Goal: Task Accomplishment & Management: Manage account settings

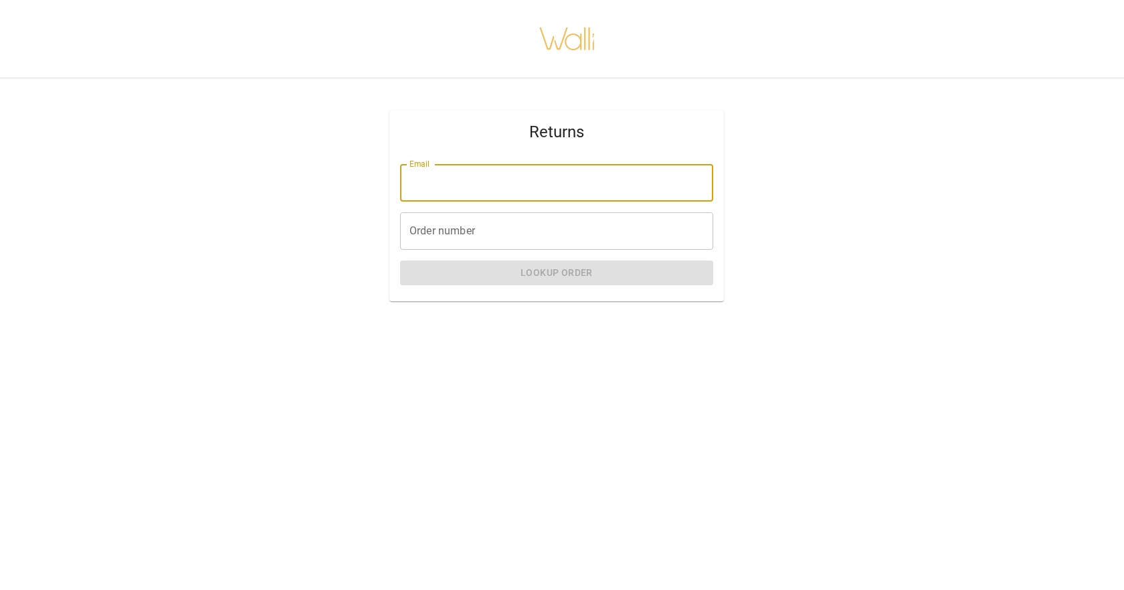
click at [499, 189] on input "Email" at bounding box center [556, 182] width 313 height 37
type input "**********"
click at [507, 232] on input "Order number" at bounding box center [556, 230] width 313 height 37
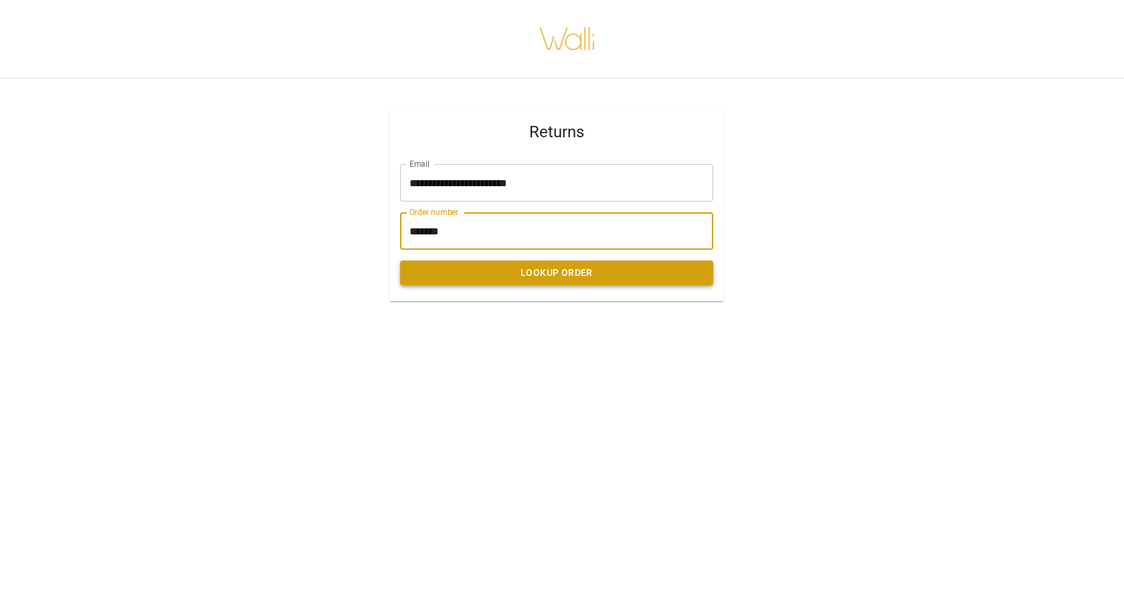
type input "*******"
click at [556, 279] on button "Lookup Order" at bounding box center [556, 272] width 313 height 25
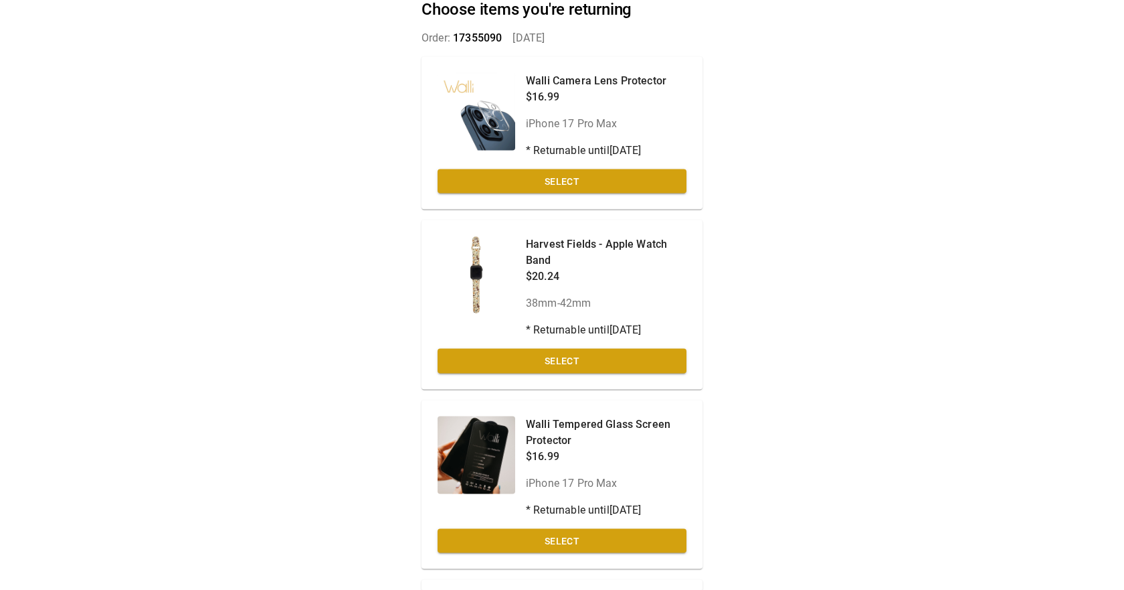
scroll to position [76, 0]
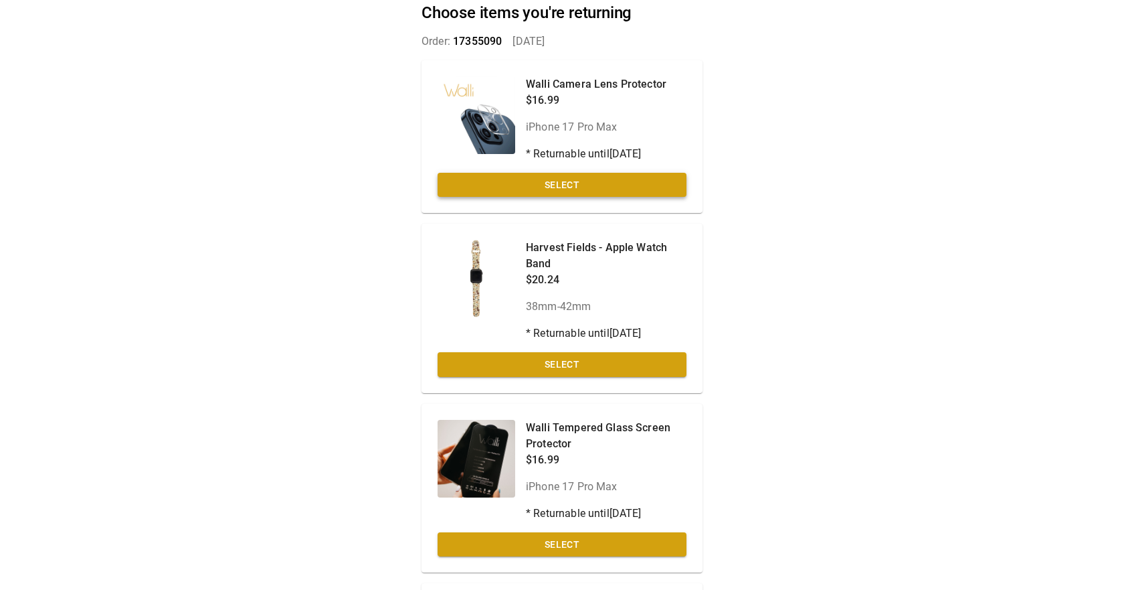
click at [555, 187] on button "Select" at bounding box center [562, 185] width 249 height 25
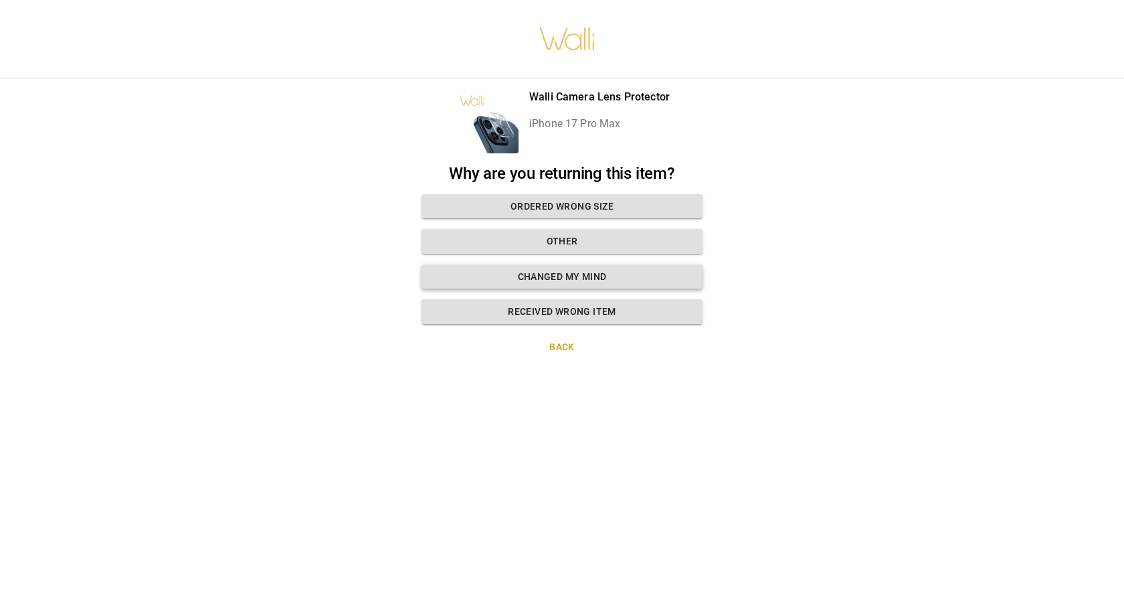
click at [547, 278] on button "Changed my mind" at bounding box center [562, 276] width 281 height 25
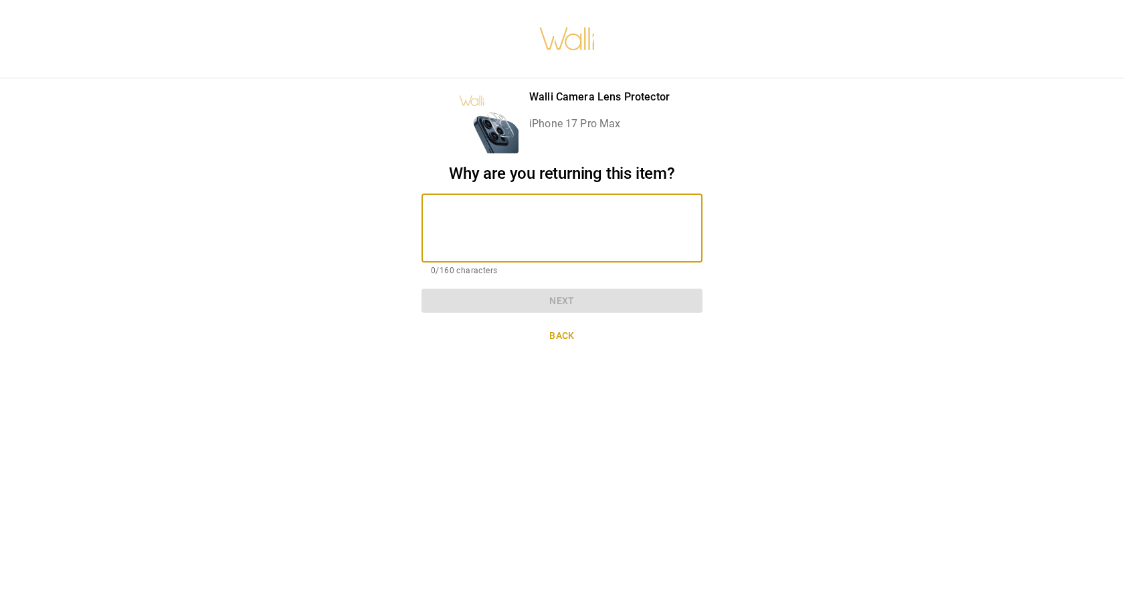
click at [495, 215] on textarea at bounding box center [562, 228] width 262 height 46
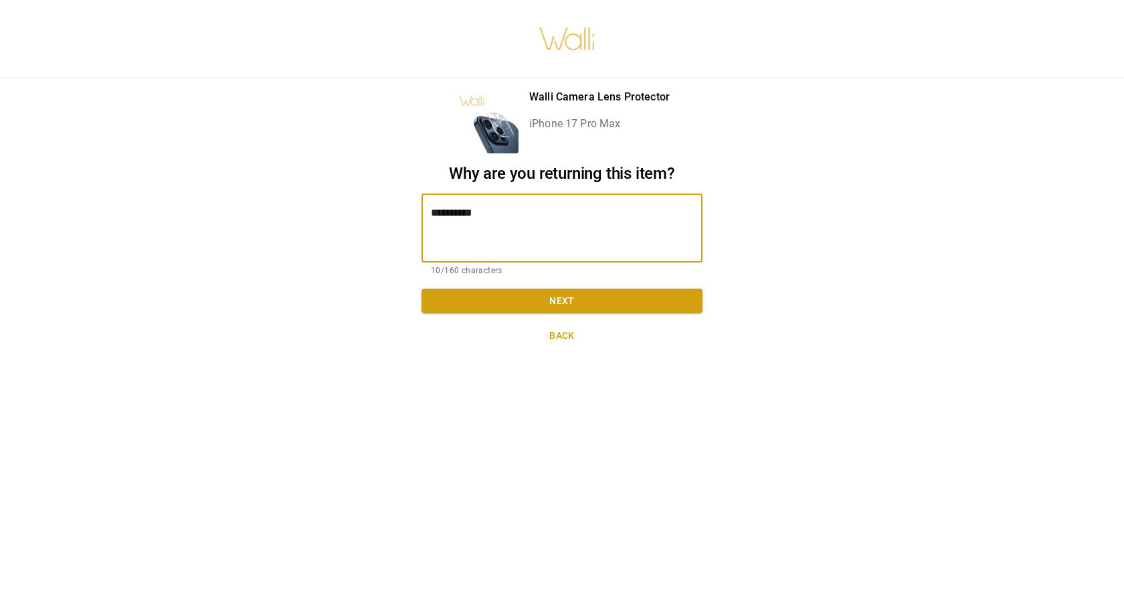
click at [452, 208] on textarea "**********" at bounding box center [562, 228] width 262 height 46
type textarea "**********"
click at [552, 304] on button "Next" at bounding box center [562, 300] width 281 height 25
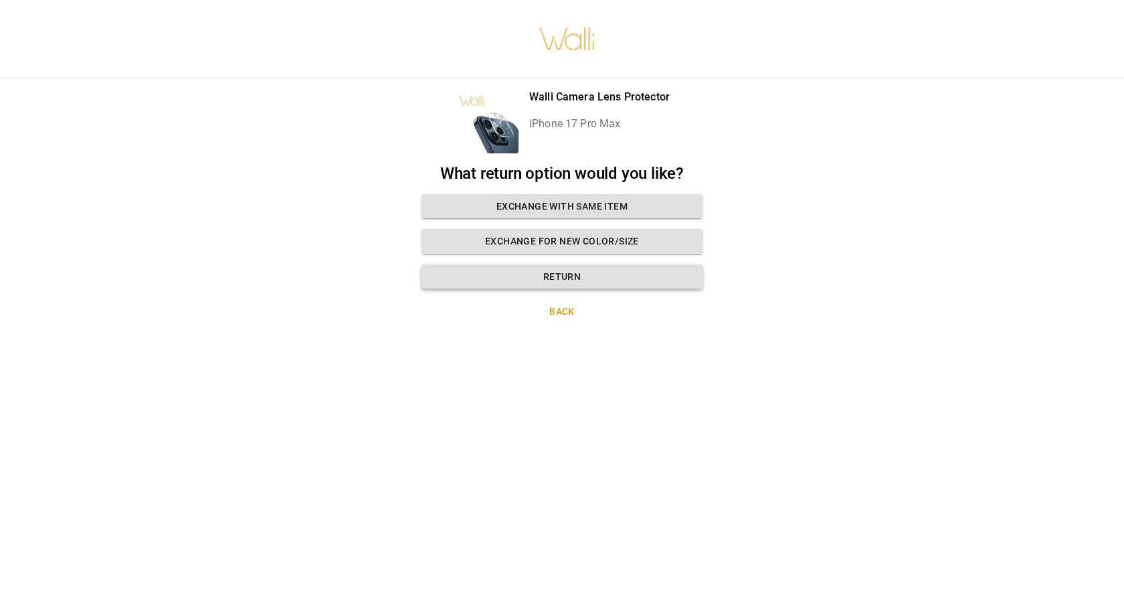
click at [564, 276] on button "Return" at bounding box center [562, 276] width 281 height 25
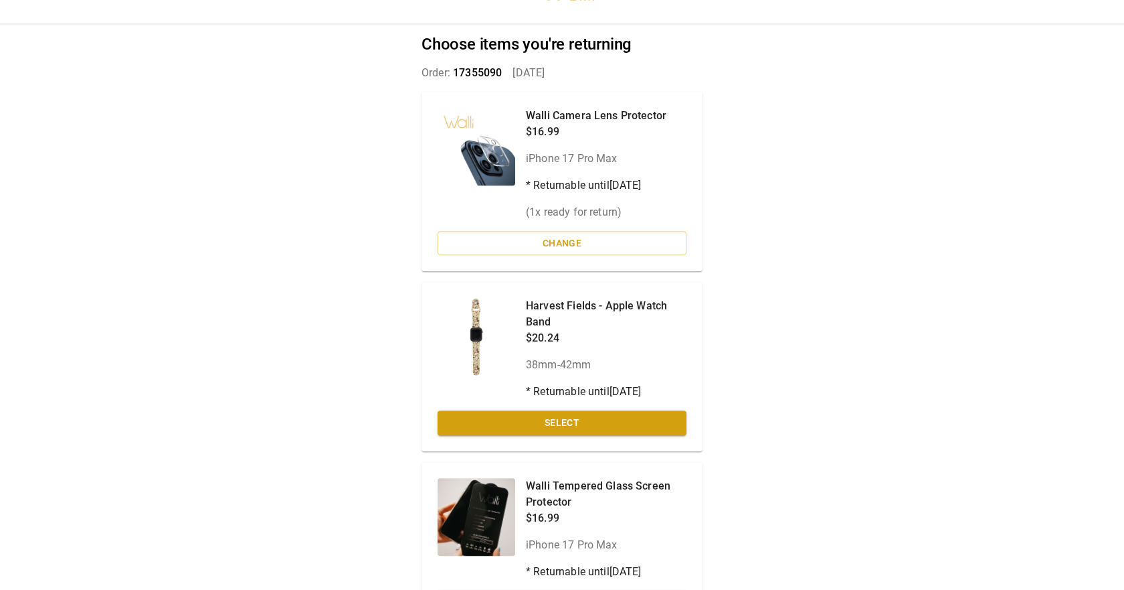
scroll to position [153, 0]
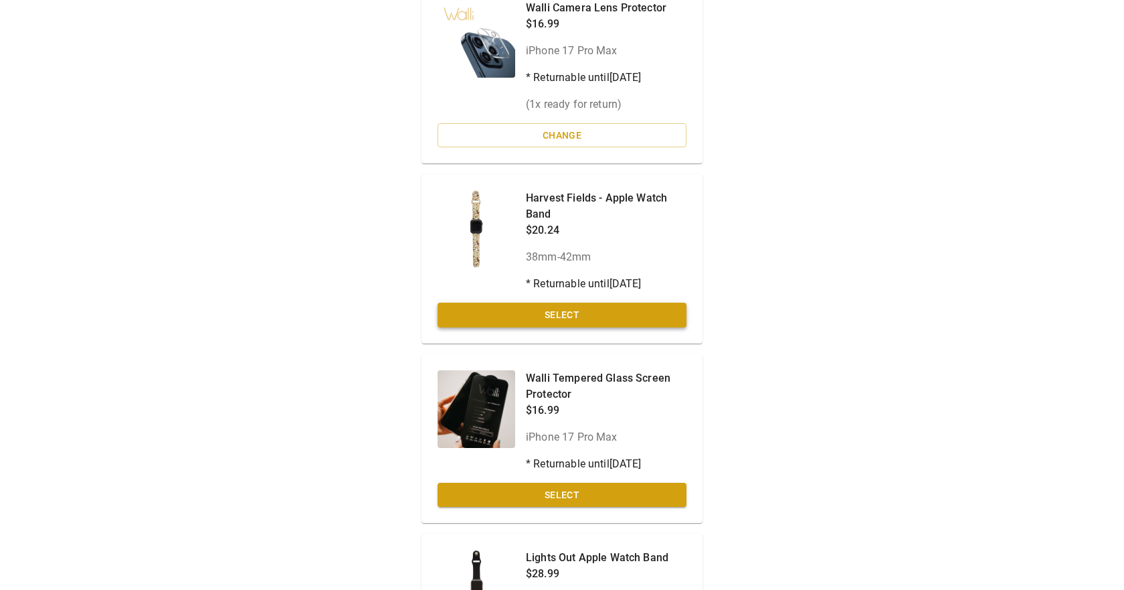
click at [550, 313] on button "Select" at bounding box center [562, 314] width 249 height 25
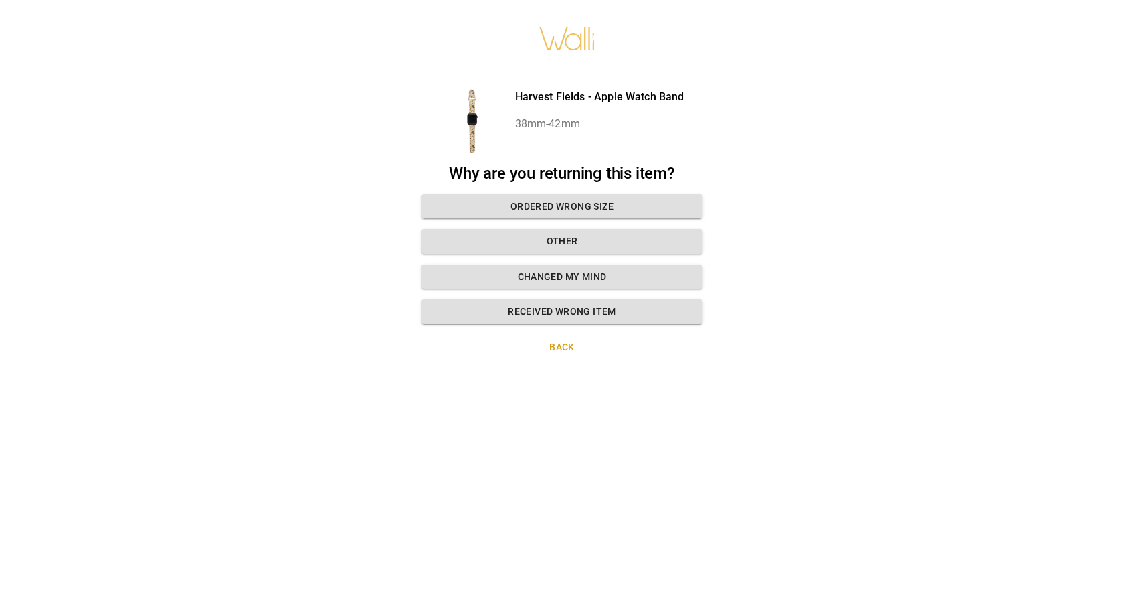
scroll to position [0, 0]
click at [559, 278] on button "Changed my mind" at bounding box center [562, 276] width 281 height 25
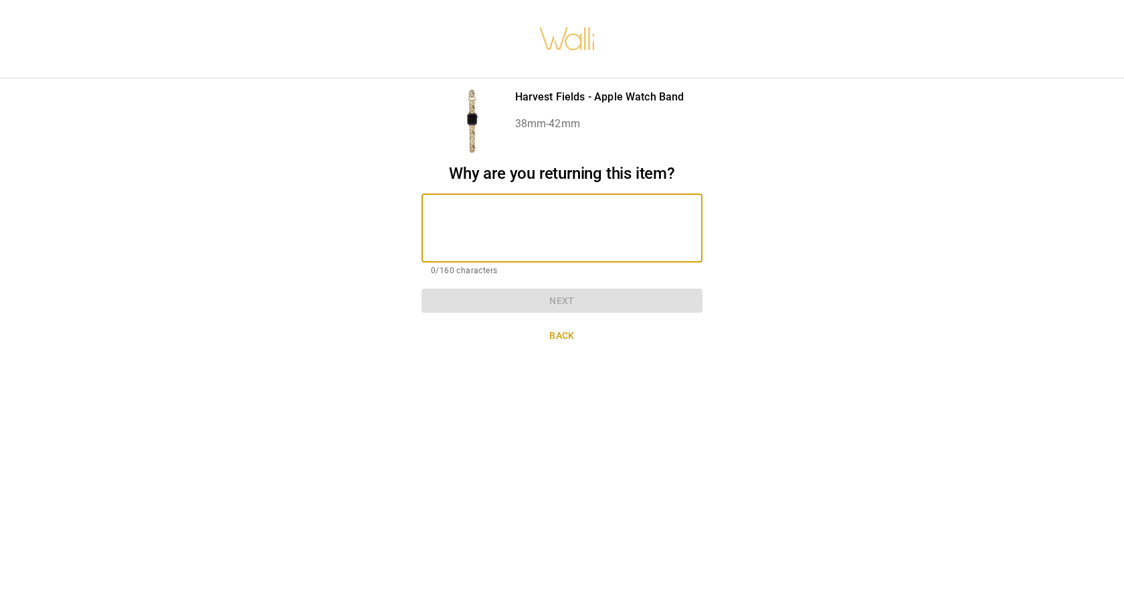
click at [524, 224] on textarea at bounding box center [562, 228] width 262 height 46
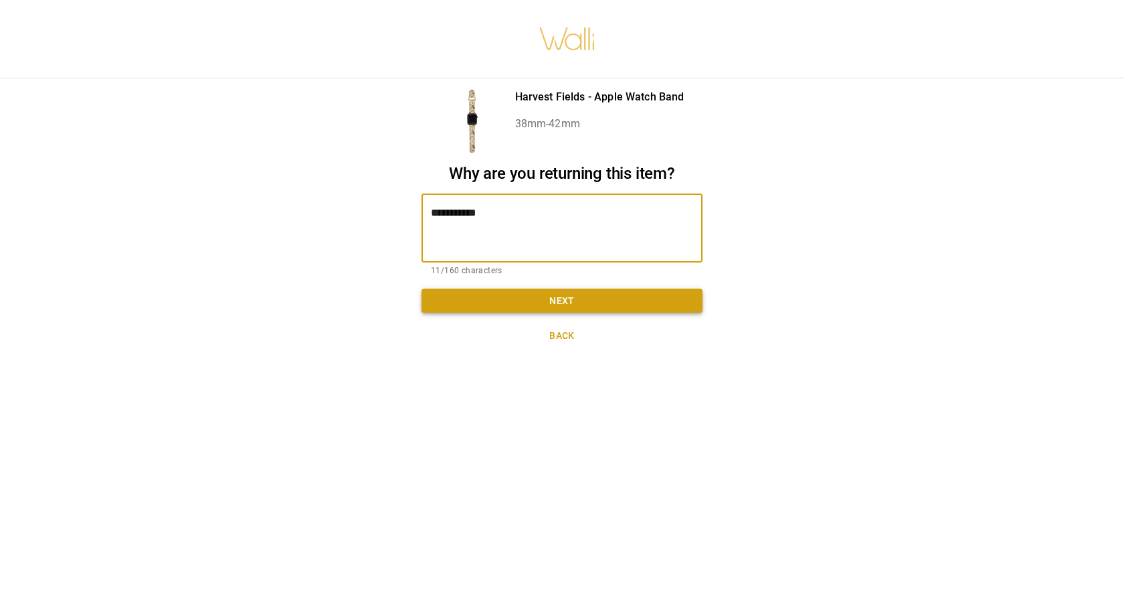
type textarea "**********"
click at [559, 300] on button "Next" at bounding box center [562, 300] width 281 height 25
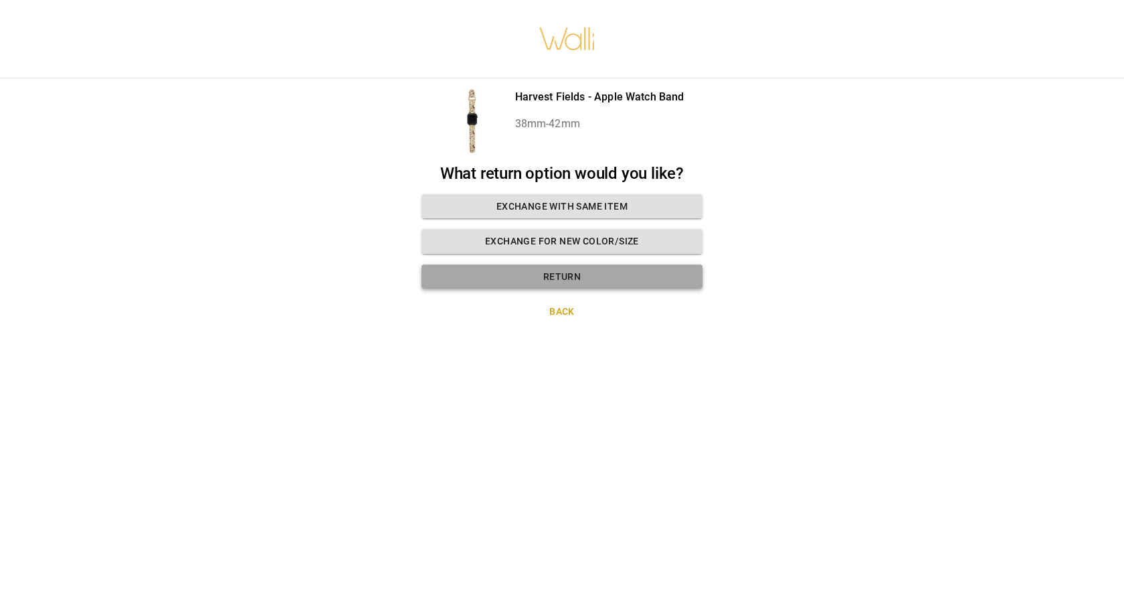
click at [563, 273] on button "Return" at bounding box center [562, 276] width 281 height 25
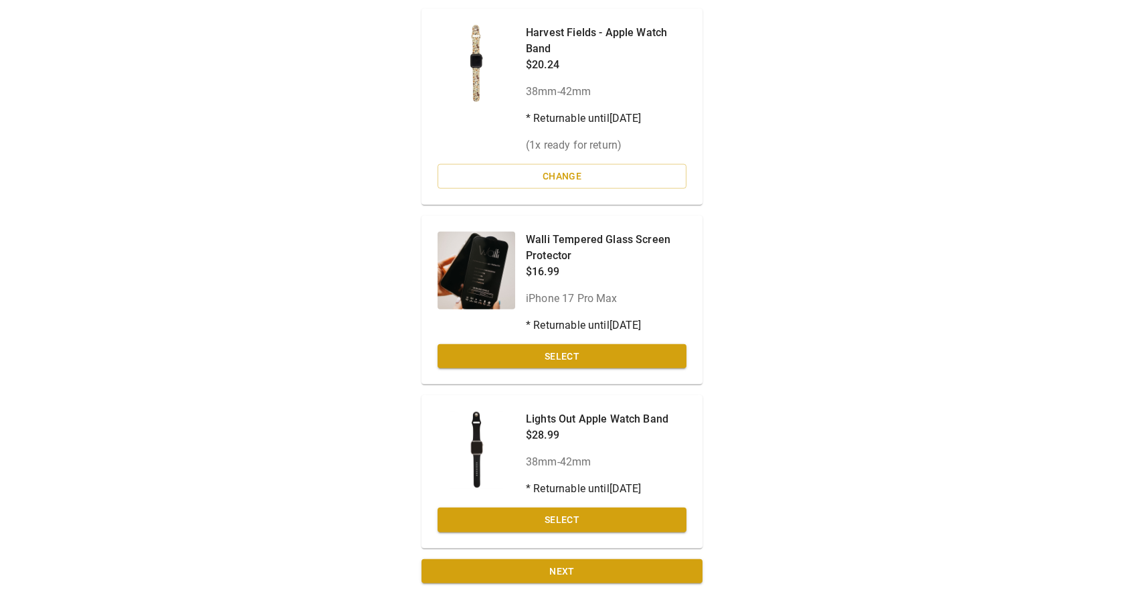
scroll to position [327, 0]
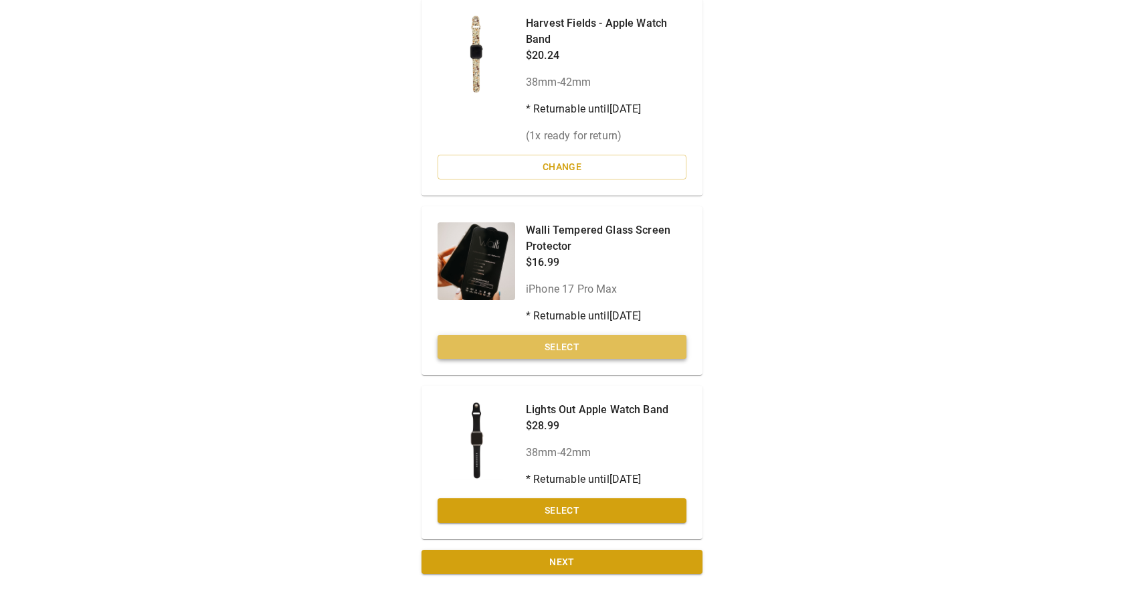
click at [566, 347] on button "Select" at bounding box center [562, 347] width 249 height 25
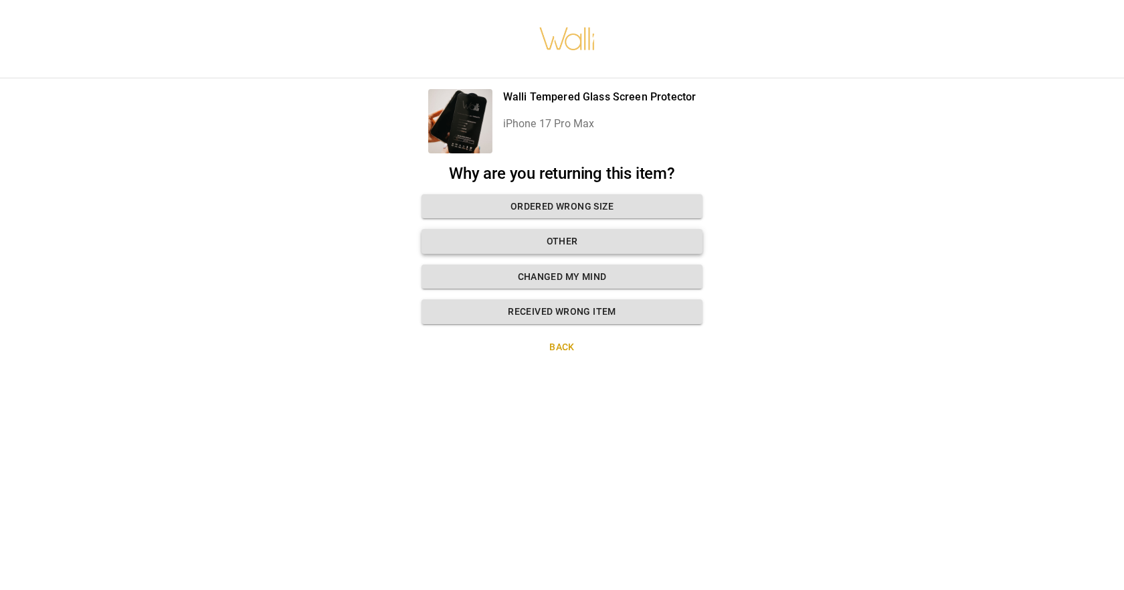
click at [561, 244] on button "Other" at bounding box center [562, 241] width 281 height 25
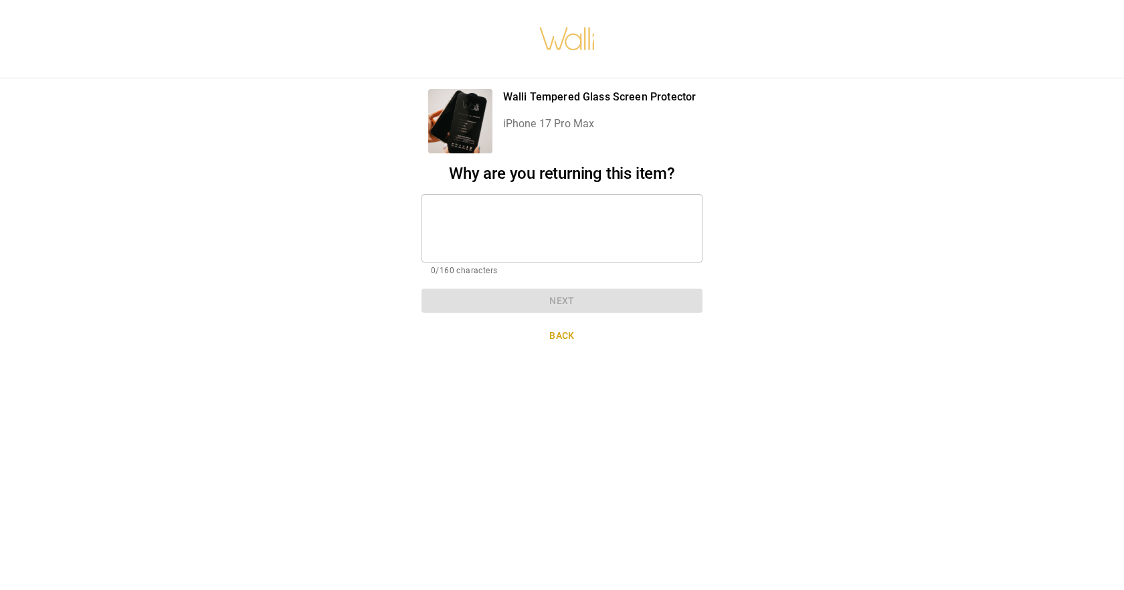
click at [506, 215] on textarea at bounding box center [562, 228] width 262 height 46
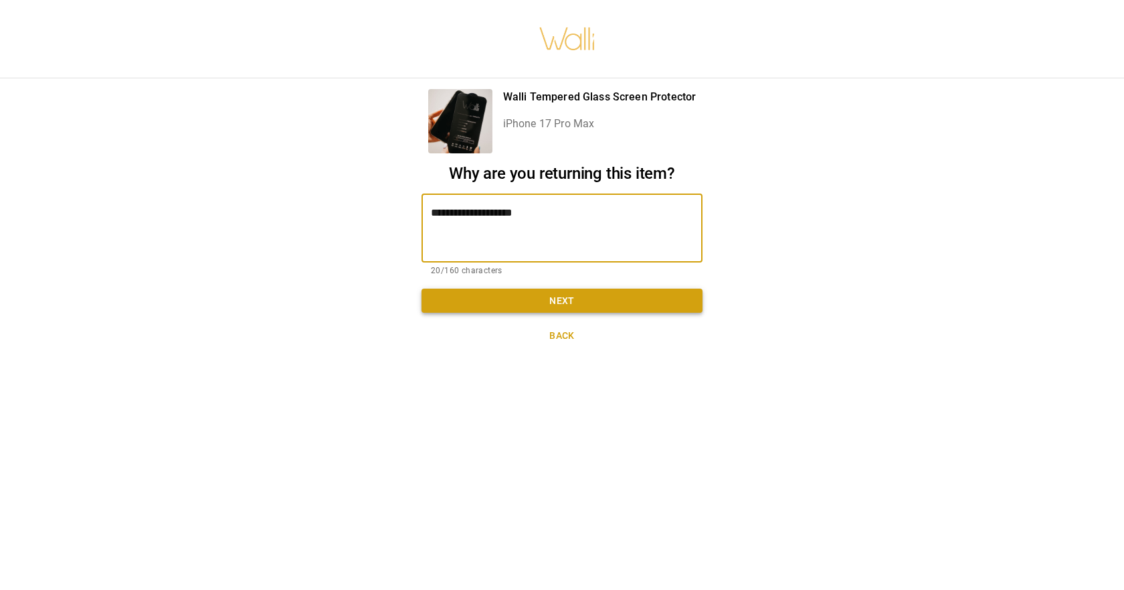
type textarea "**********"
click at [537, 304] on button "Next" at bounding box center [562, 300] width 281 height 25
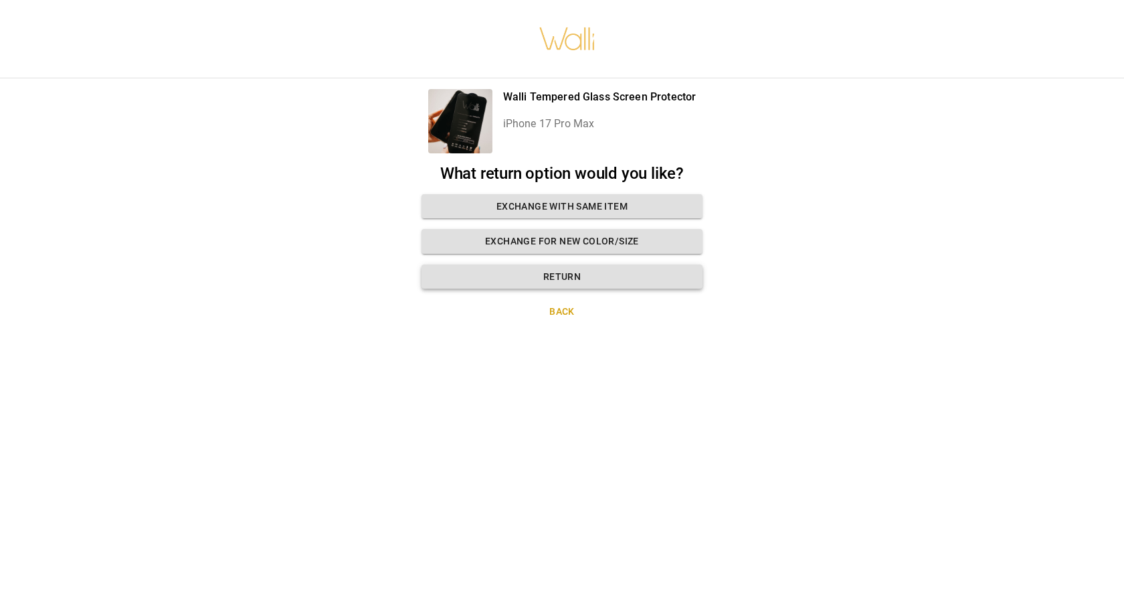
click at [551, 281] on button "Return" at bounding box center [562, 276] width 281 height 25
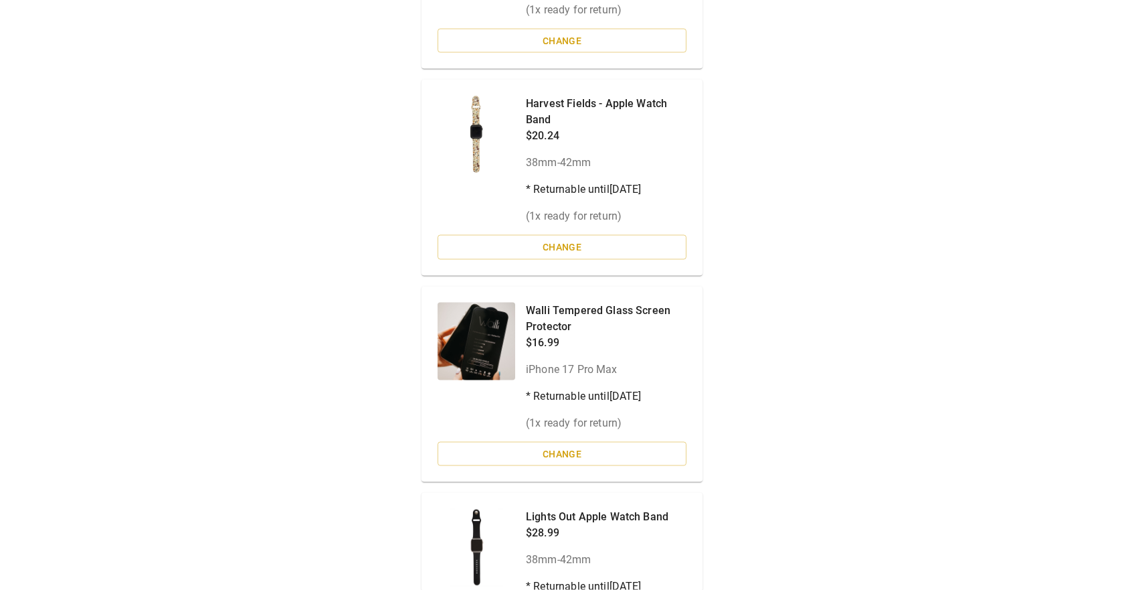
scroll to position [49, 0]
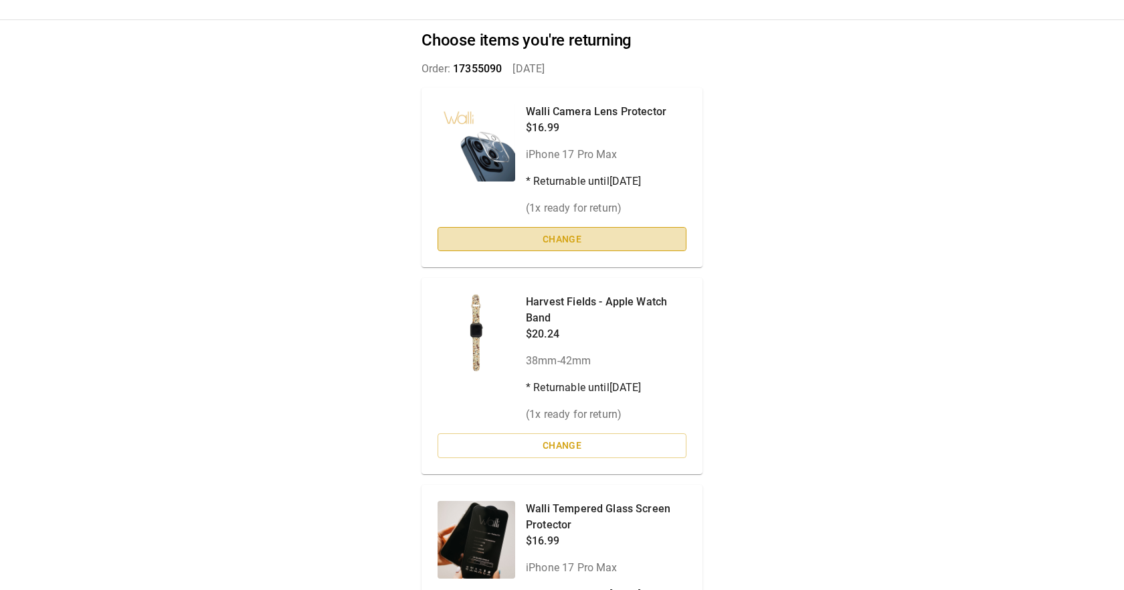
click at [553, 244] on button "Change" at bounding box center [562, 239] width 249 height 25
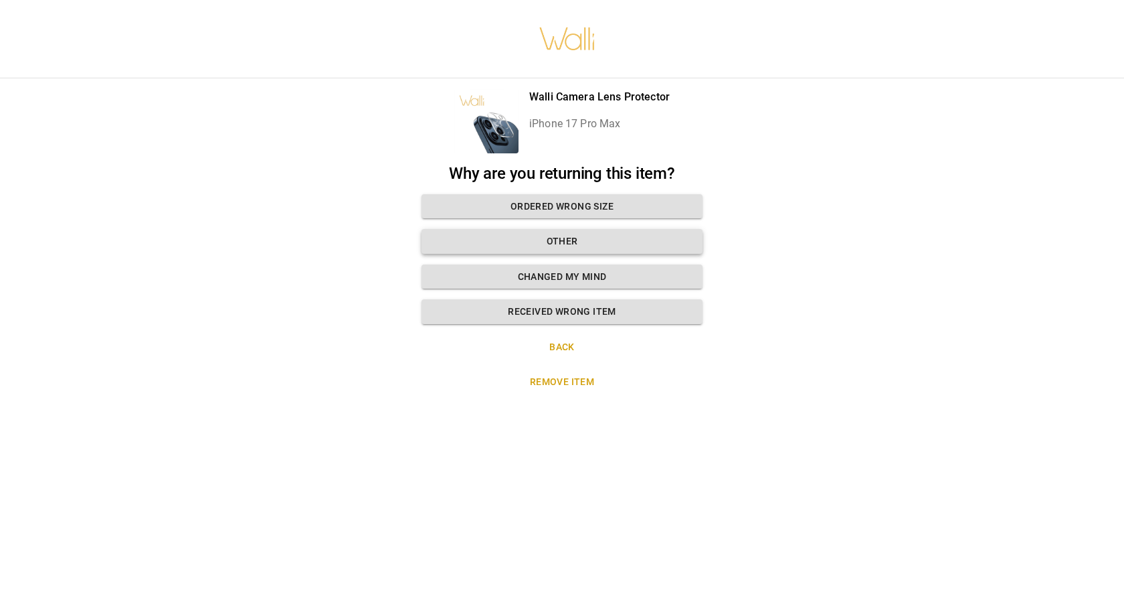
click at [549, 239] on button "Other" at bounding box center [562, 241] width 281 height 25
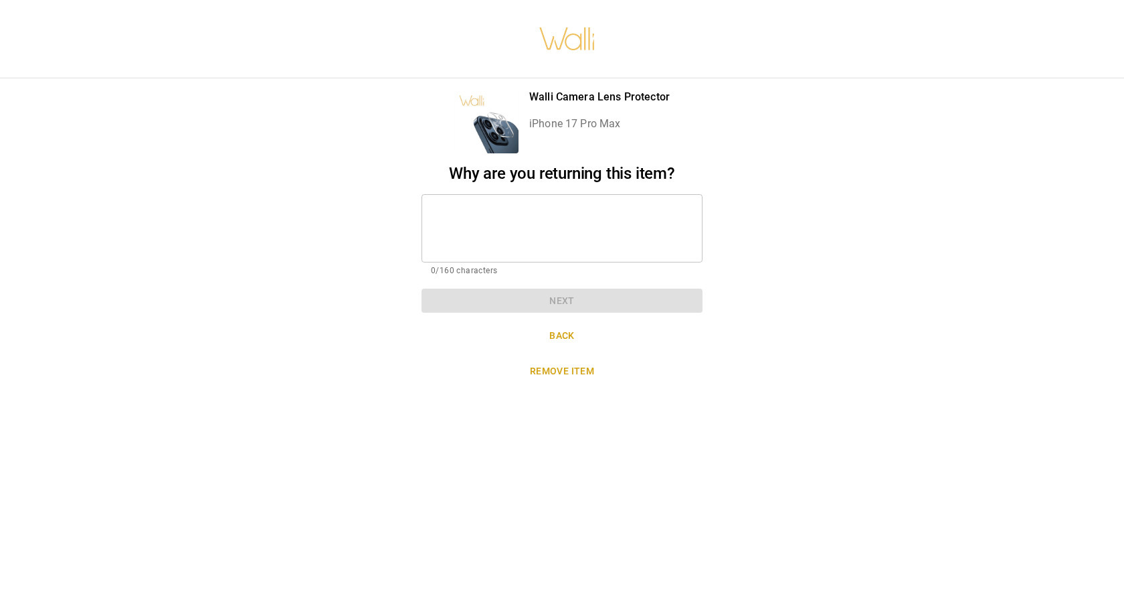
click at [523, 213] on textarea at bounding box center [562, 228] width 262 height 46
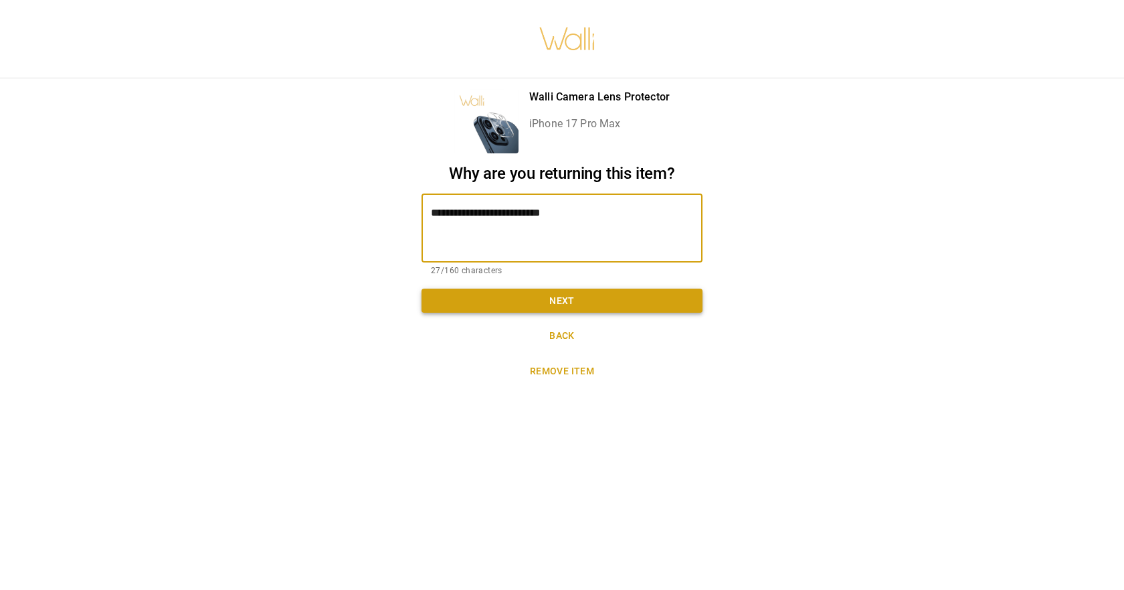
type textarea "**********"
click at [552, 300] on button "Next" at bounding box center [562, 300] width 281 height 25
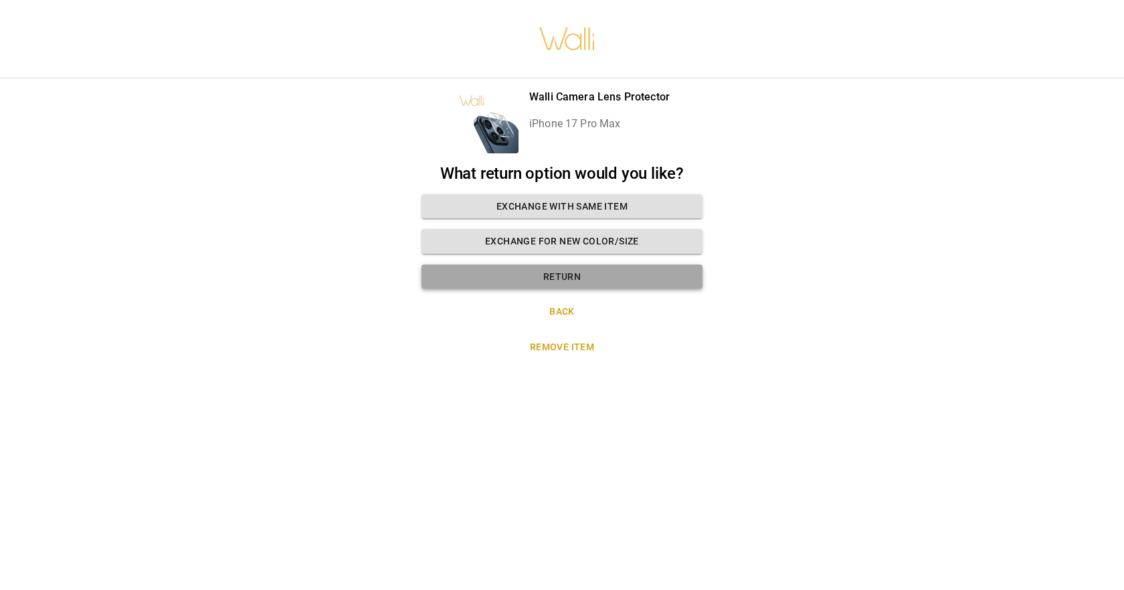
click at [559, 281] on button "Return" at bounding box center [562, 276] width 281 height 25
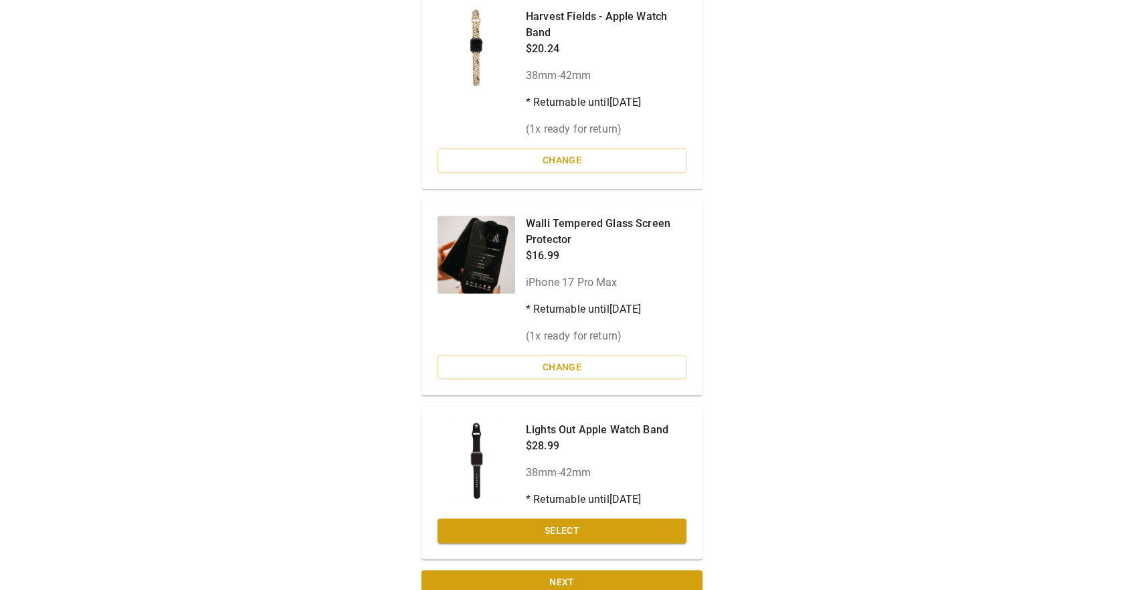
scroll to position [354, 0]
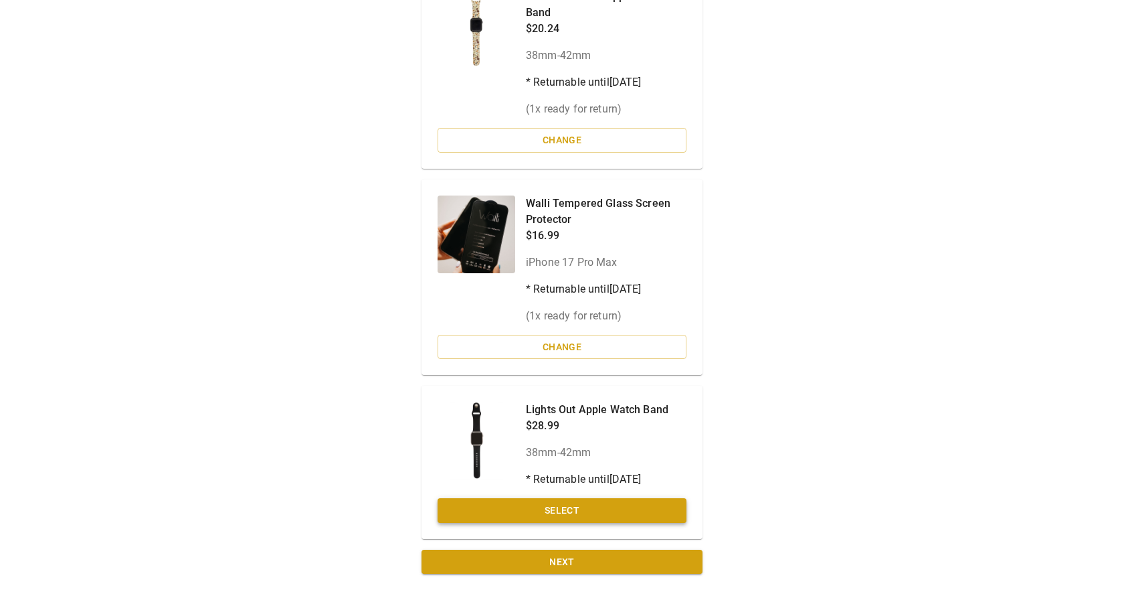
click at [551, 511] on button "Select" at bounding box center [562, 510] width 249 height 25
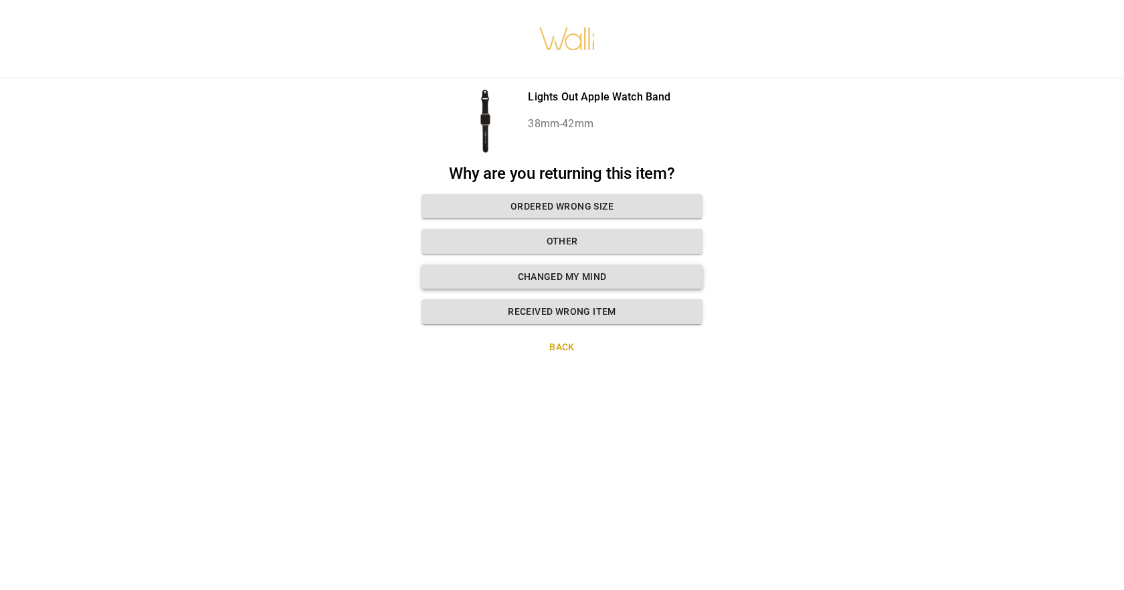
click at [553, 278] on button "Changed my mind" at bounding box center [562, 276] width 281 height 25
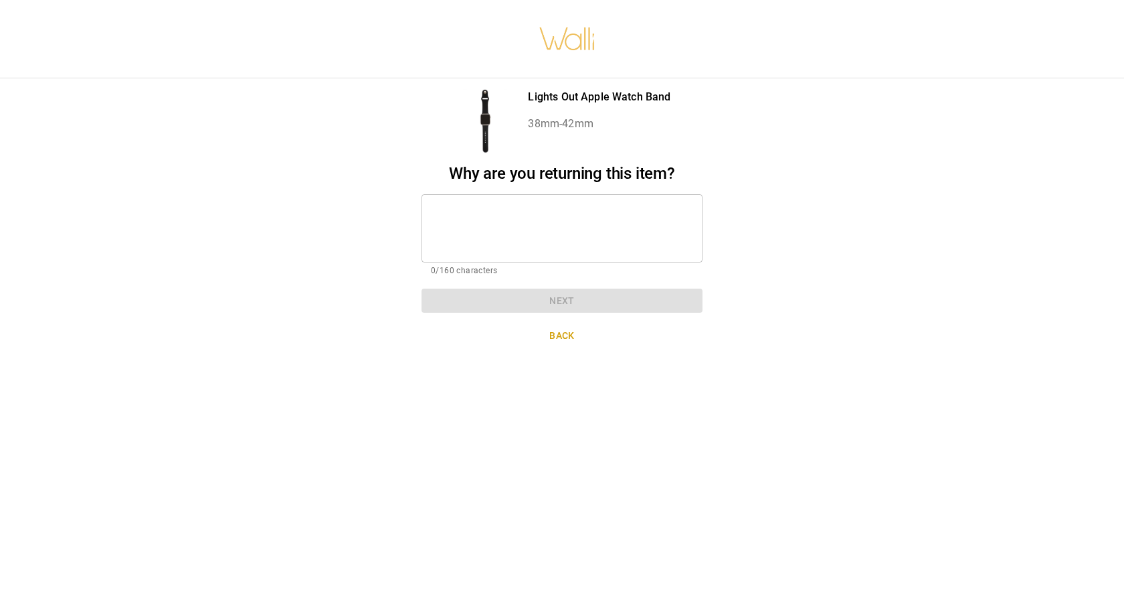
click at [471, 204] on div "* ​" at bounding box center [562, 228] width 281 height 68
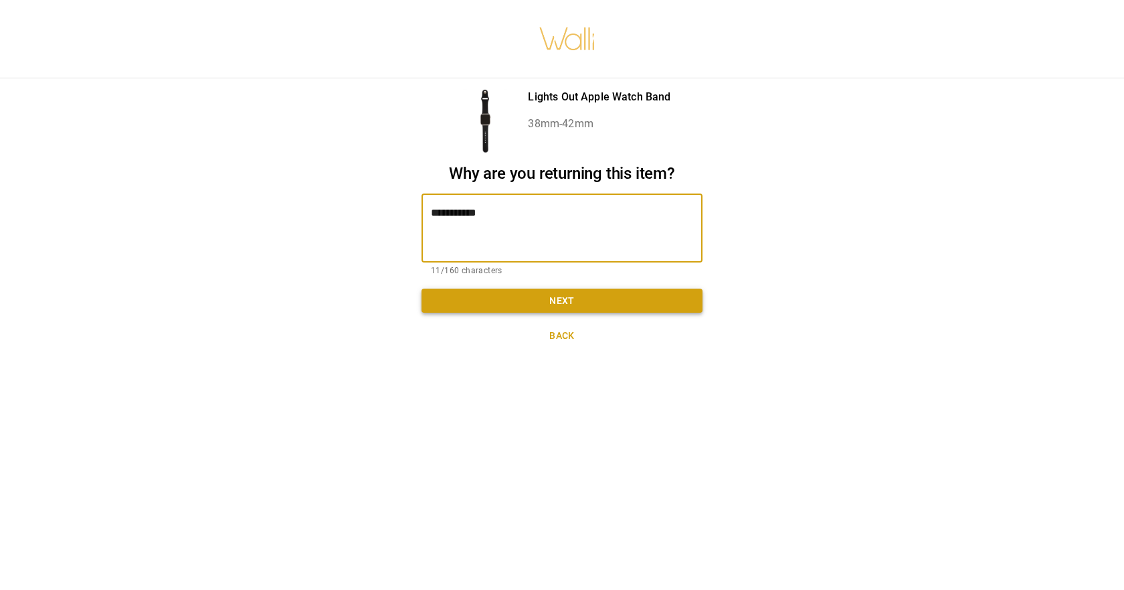
type textarea "**********"
click at [568, 302] on button "Next" at bounding box center [562, 300] width 281 height 25
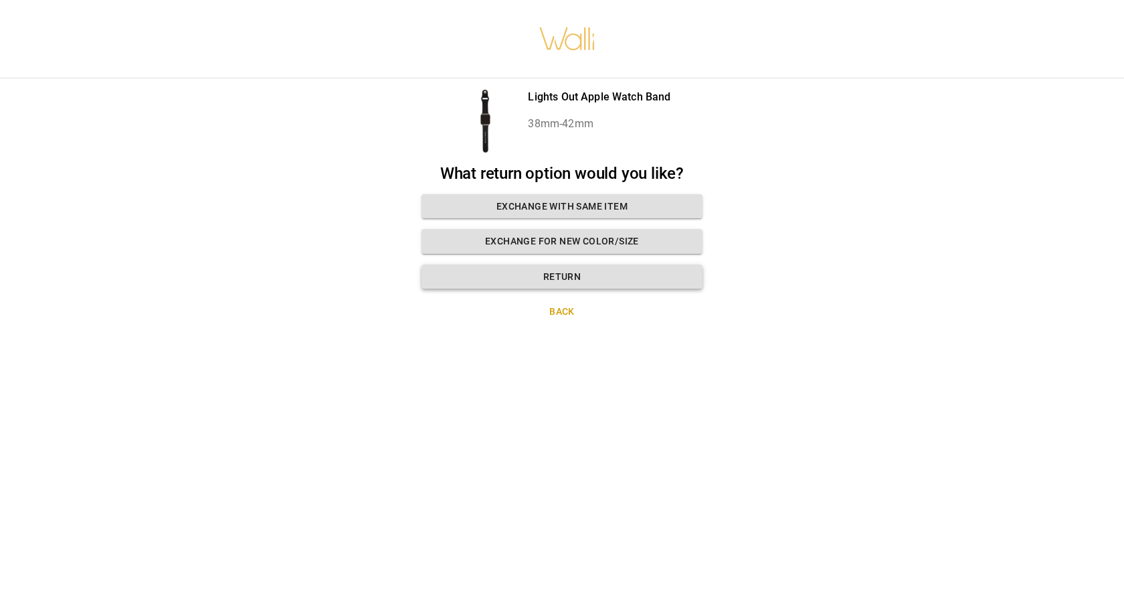
click at [567, 275] on button "Return" at bounding box center [562, 276] width 281 height 25
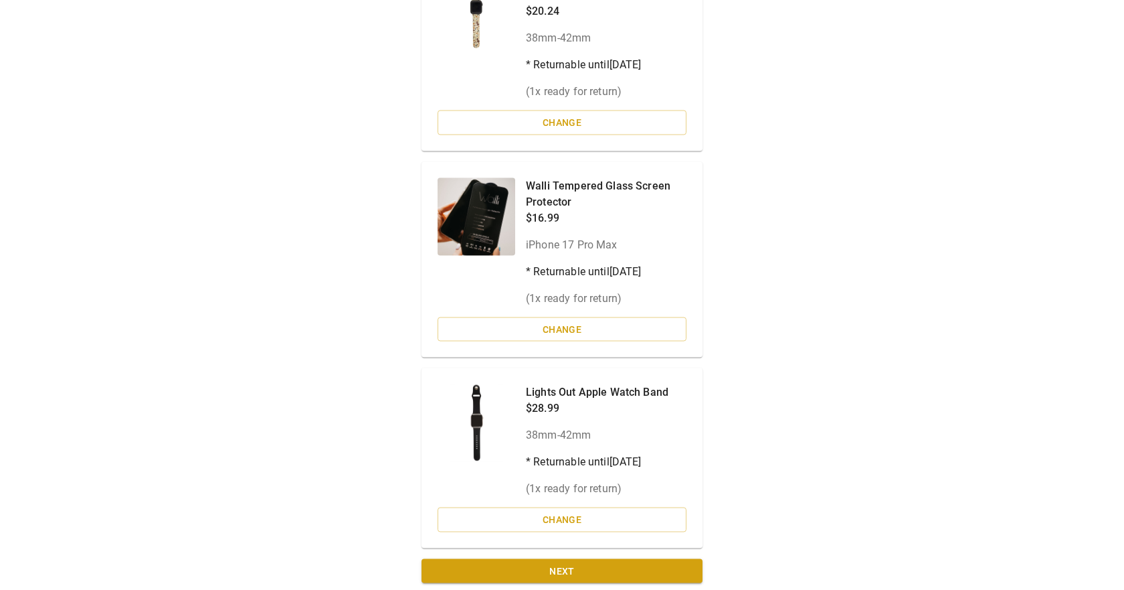
scroll to position [381, 0]
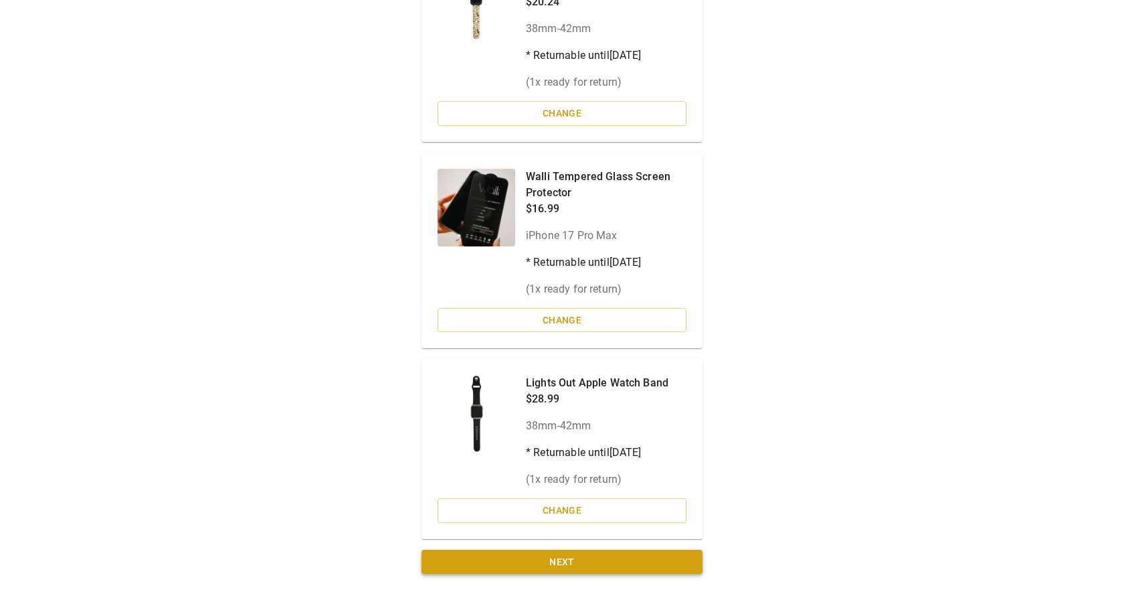
click at [555, 559] on button "Next" at bounding box center [562, 561] width 281 height 25
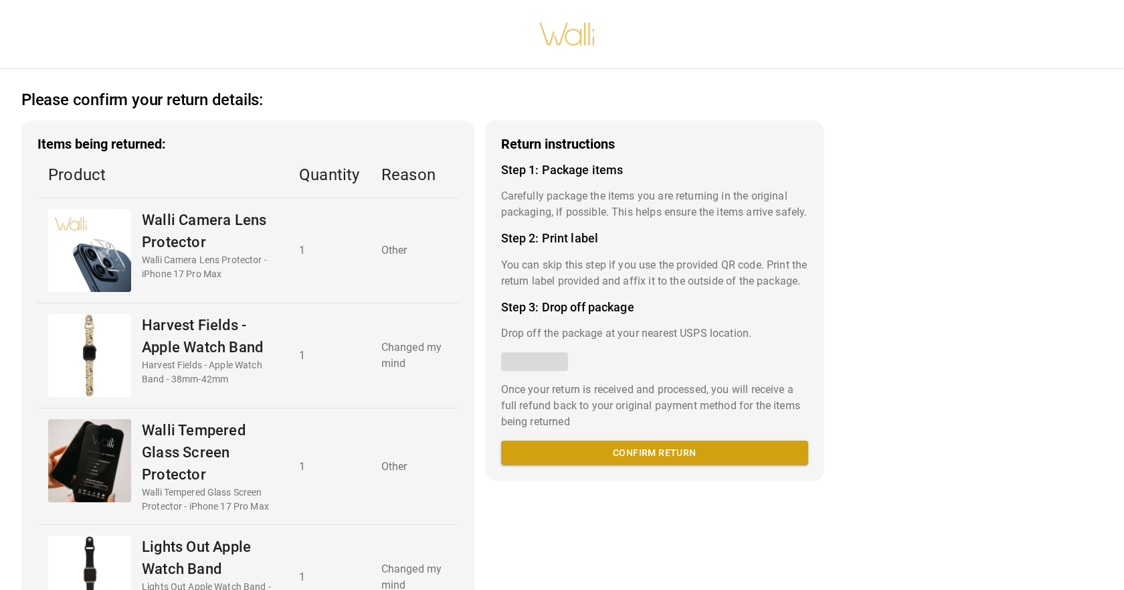
scroll to position [0, 0]
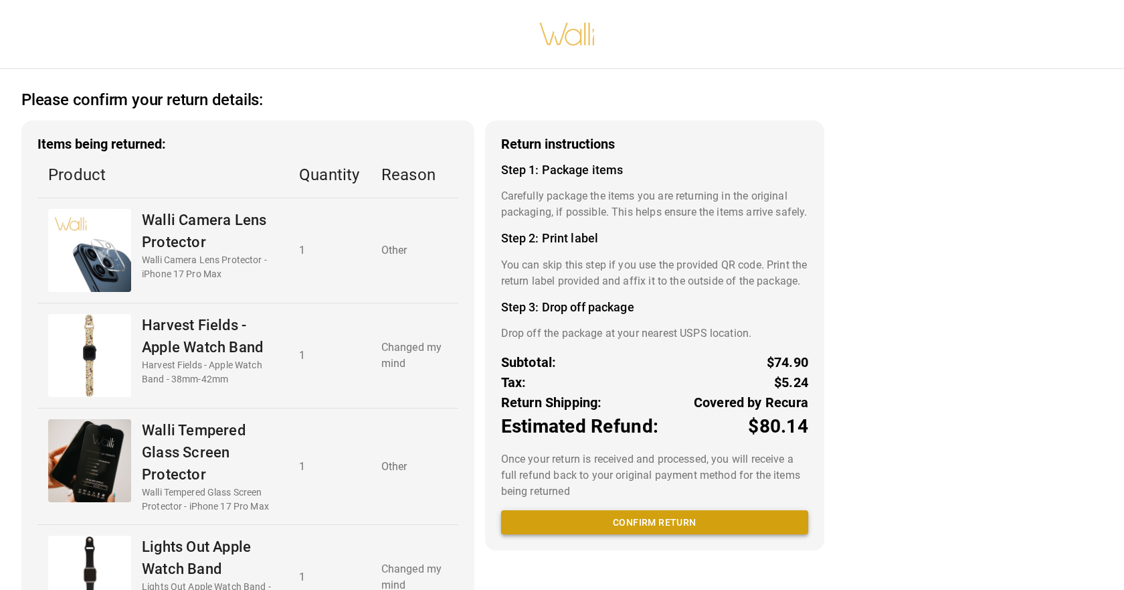
click at [642, 535] on button "Confirm return" at bounding box center [654, 522] width 307 height 25
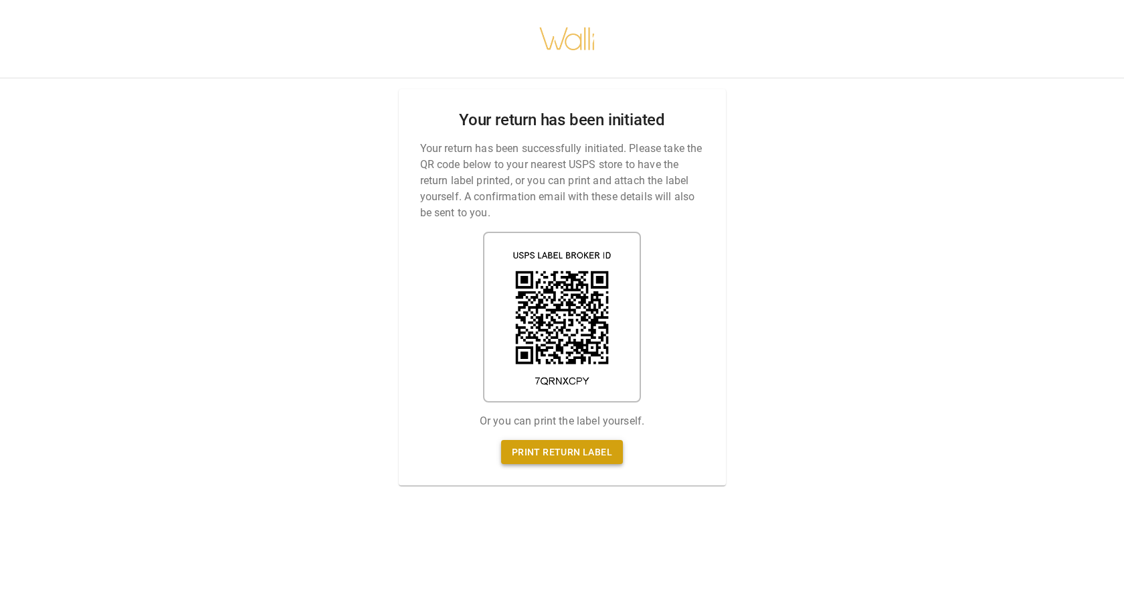
click at [544, 452] on link "Print return label" at bounding box center [562, 452] width 122 height 25
click at [540, 452] on link "Print return label" at bounding box center [562, 452] width 122 height 25
